Goal: Task Accomplishment & Management: Complete application form

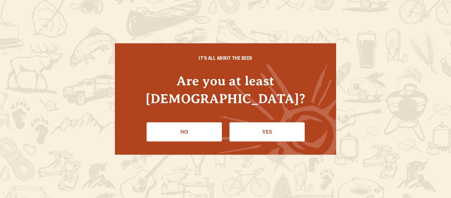
click at [270, 122] on link "Yes" at bounding box center [266, 131] width 75 height 19
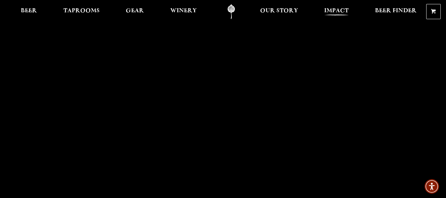
click at [335, 10] on span "Impact" at bounding box center [336, 10] width 24 height 5
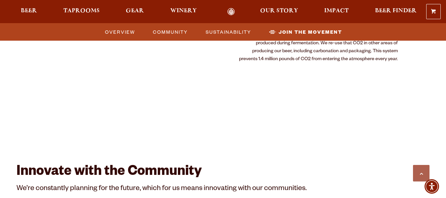
scroll to position [1278, 0]
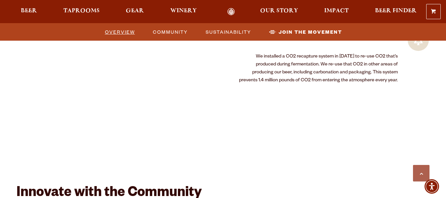
click at [118, 33] on span "Overview" at bounding box center [120, 32] width 30 height 10
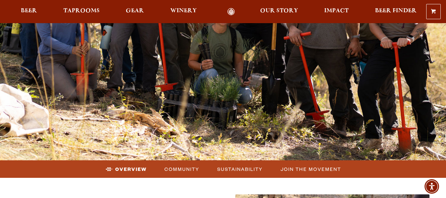
scroll to position [171, 0]
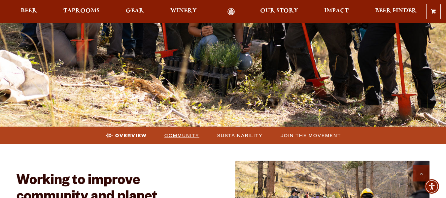
click at [184, 138] on span "Community" at bounding box center [181, 135] width 35 height 10
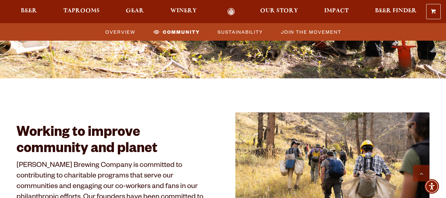
scroll to position [595, 0]
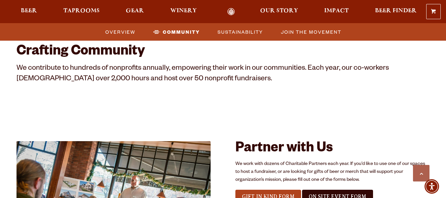
click at [232, 133] on div at bounding box center [222, 115] width 413 height 49
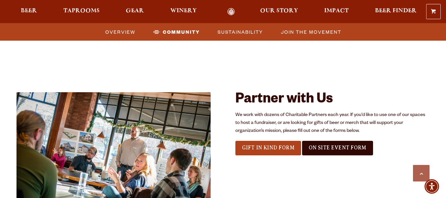
scroll to position [647, 0]
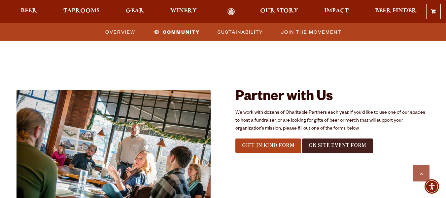
click at [315, 144] on span "On Site Event Form" at bounding box center [337, 145] width 58 height 6
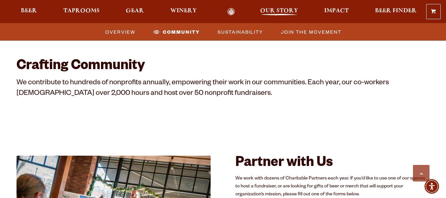
scroll to position [573, 0]
